Goal: Transaction & Acquisition: Purchase product/service

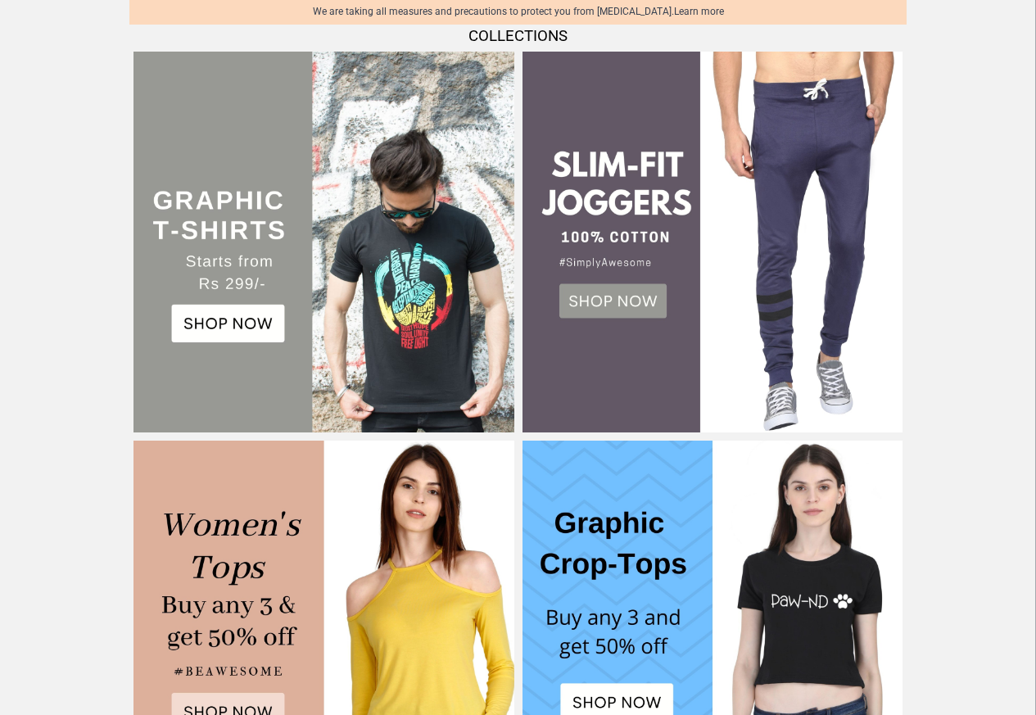
scroll to position [354, 0]
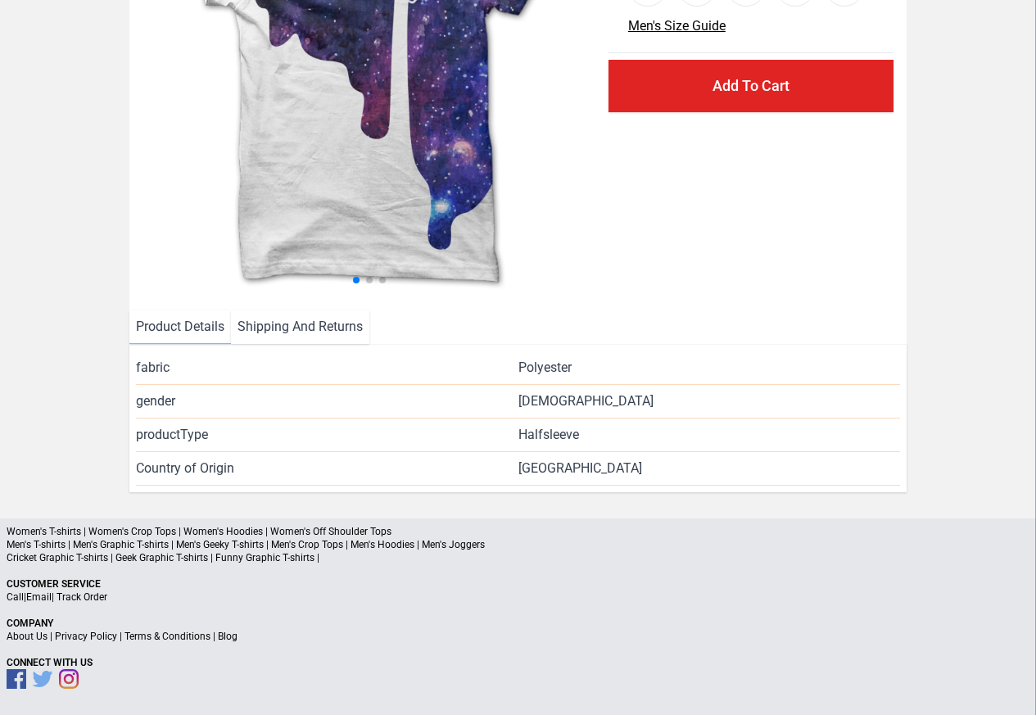
scroll to position [238, 0]
